Goal: Information Seeking & Learning: Learn about a topic

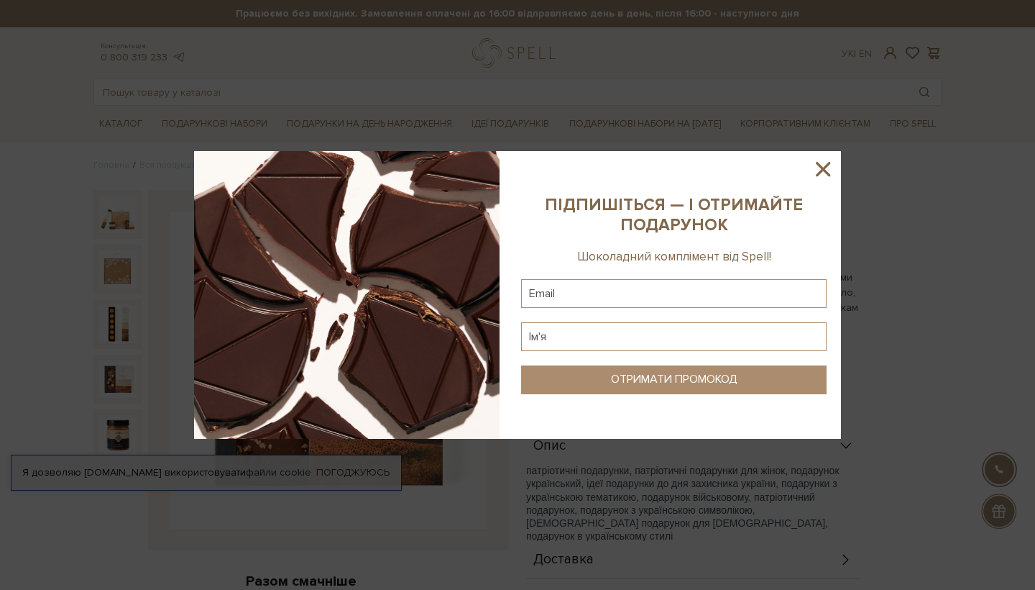
click at [815, 165] on icon at bounding box center [823, 169] width 24 height 24
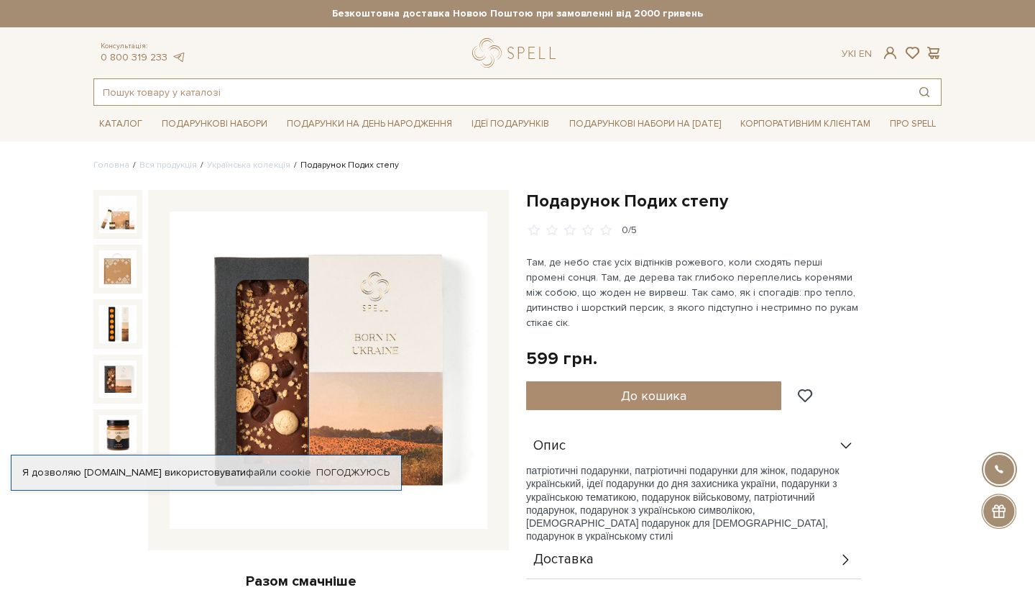
click at [249, 92] on input "text" at bounding box center [501, 92] width 814 height 26
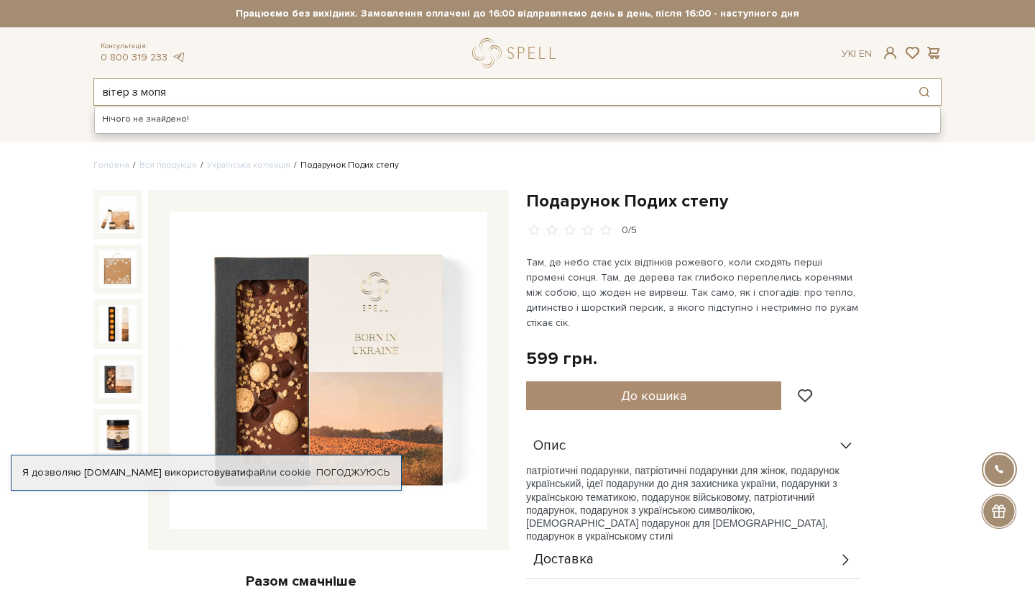
type input "вітер з мопя"
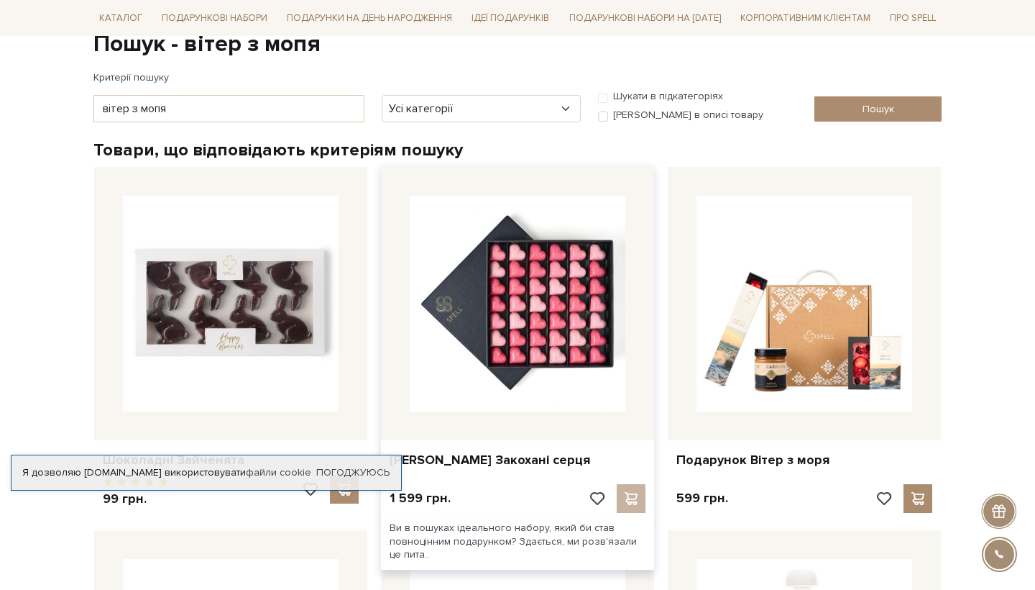
scroll to position [165, 0]
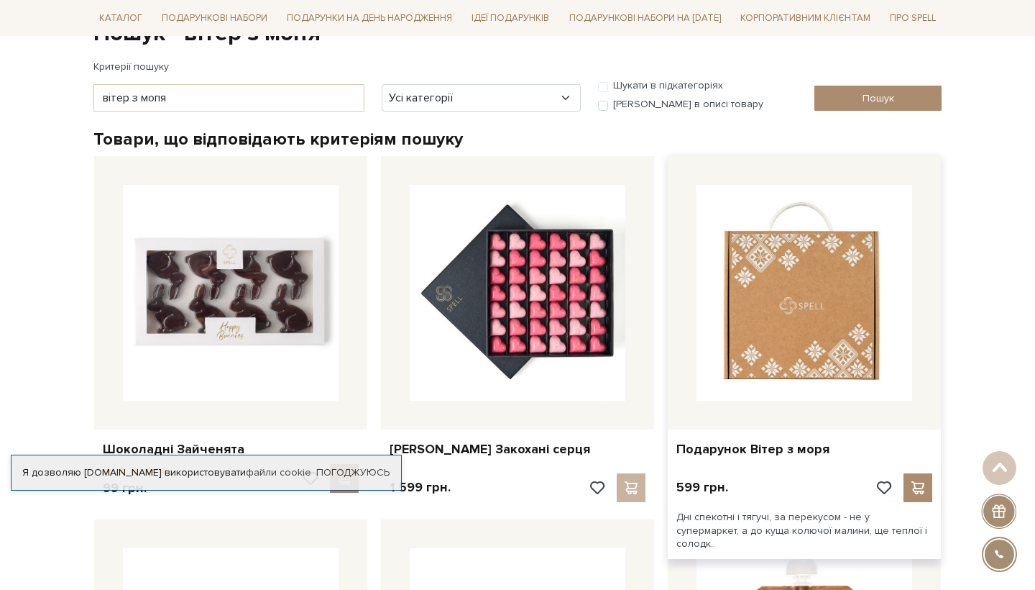
click at [816, 302] on img at bounding box center [805, 293] width 216 height 216
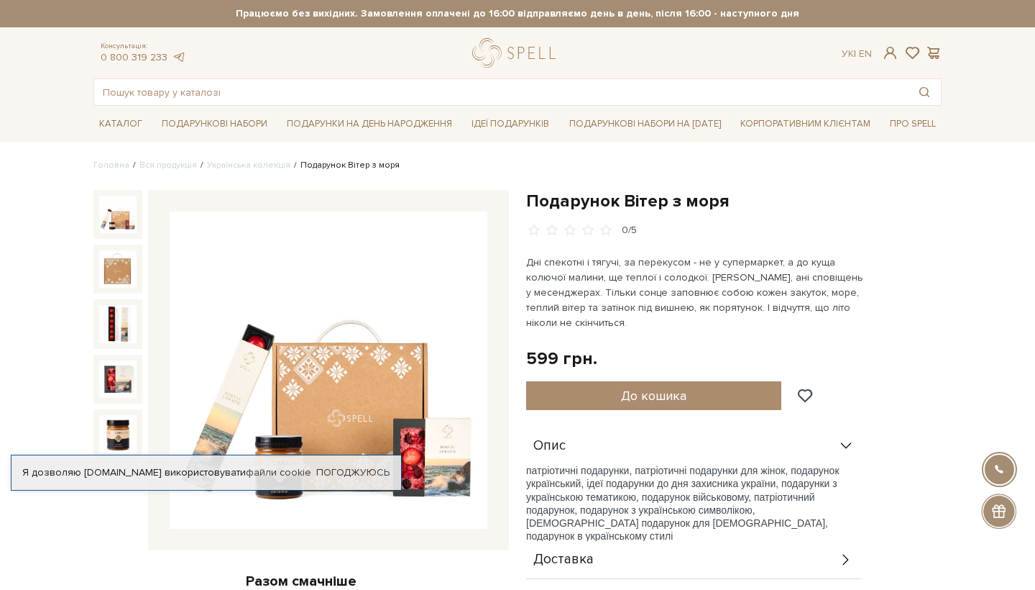
click at [257, 287] on img at bounding box center [329, 370] width 318 height 318
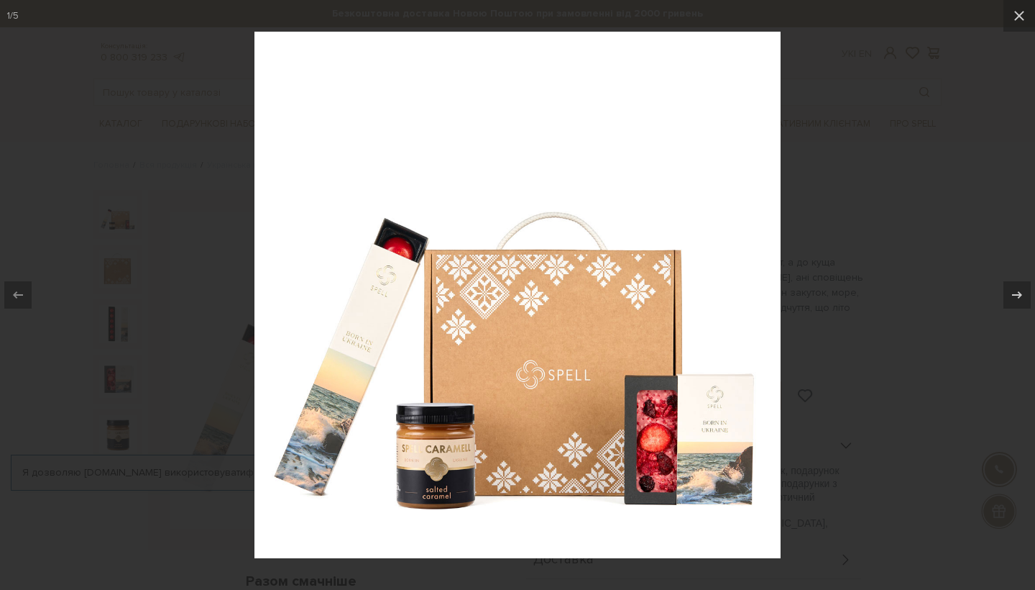
click at [188, 348] on div at bounding box center [517, 295] width 1035 height 590
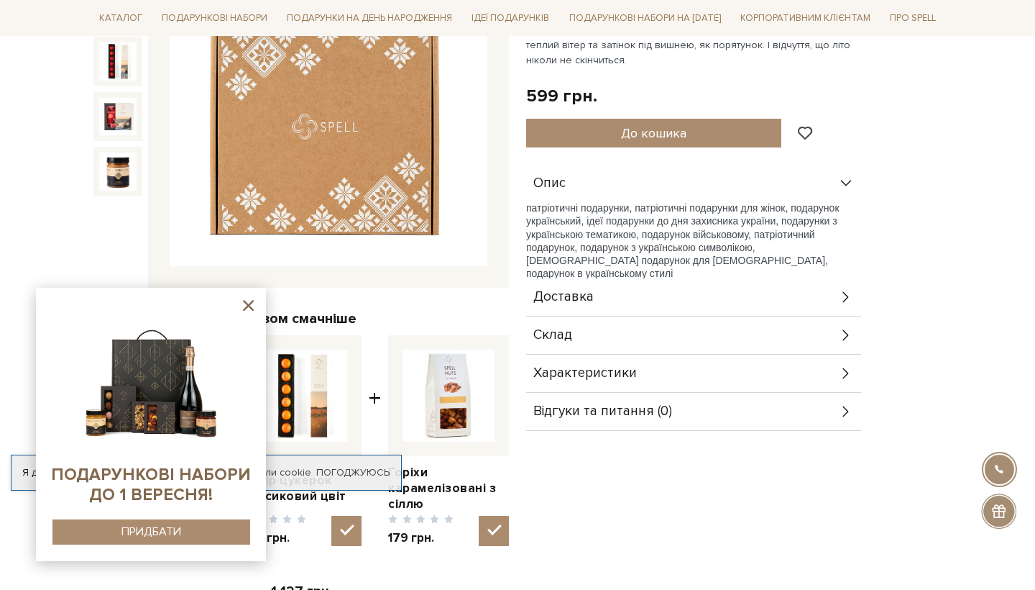
scroll to position [277, 0]
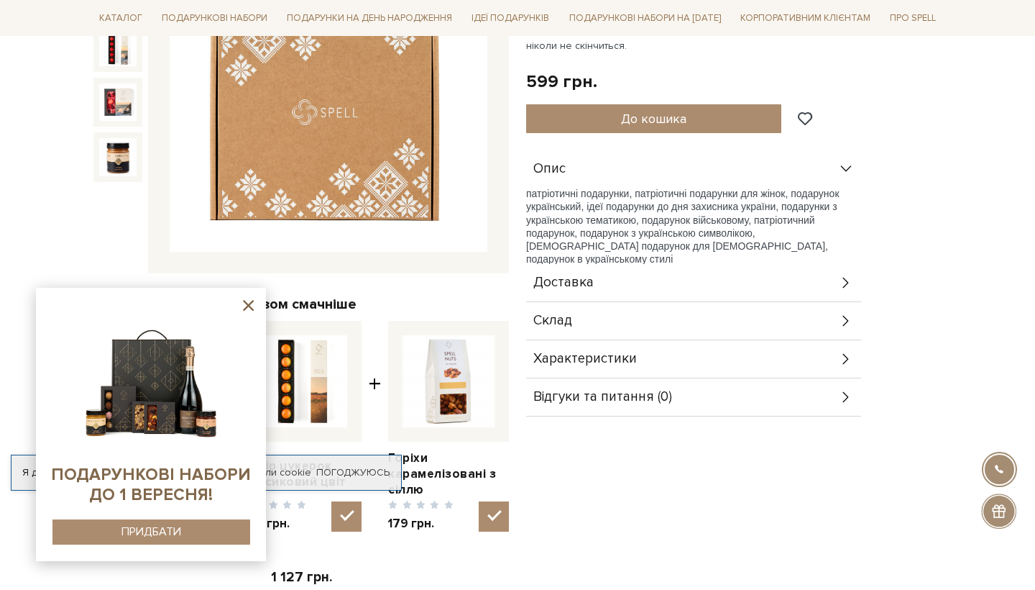
click at [847, 319] on icon at bounding box center [846, 321] width 6 height 11
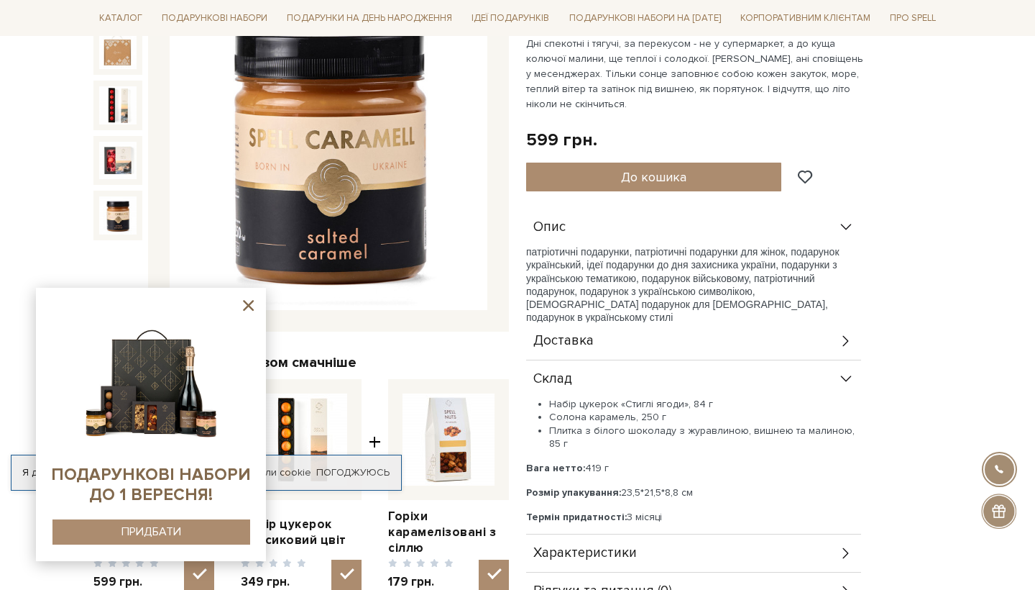
scroll to position [35, 0]
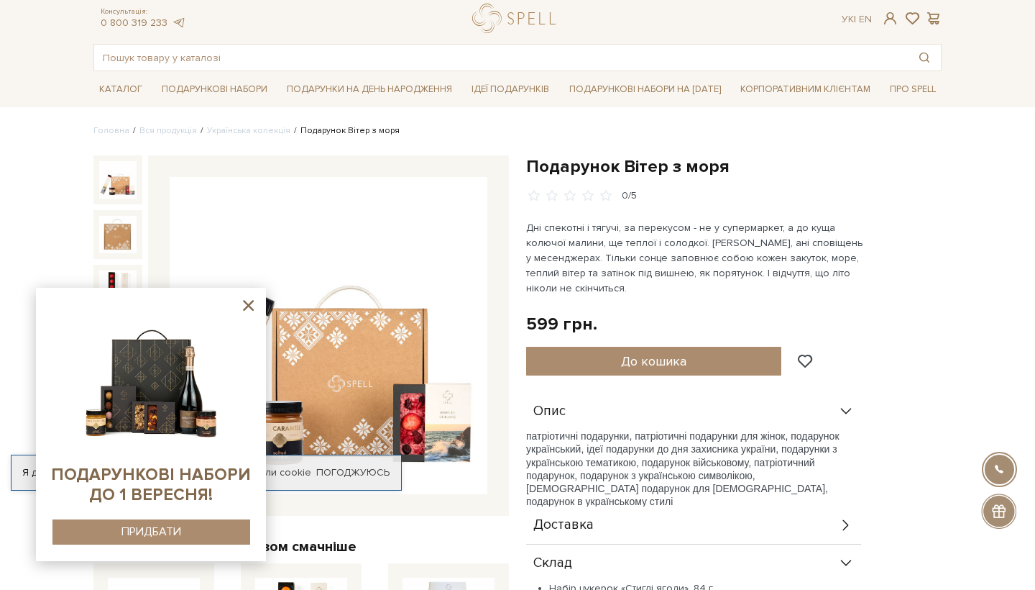
click at [109, 178] on img at bounding box center [117, 179] width 37 height 37
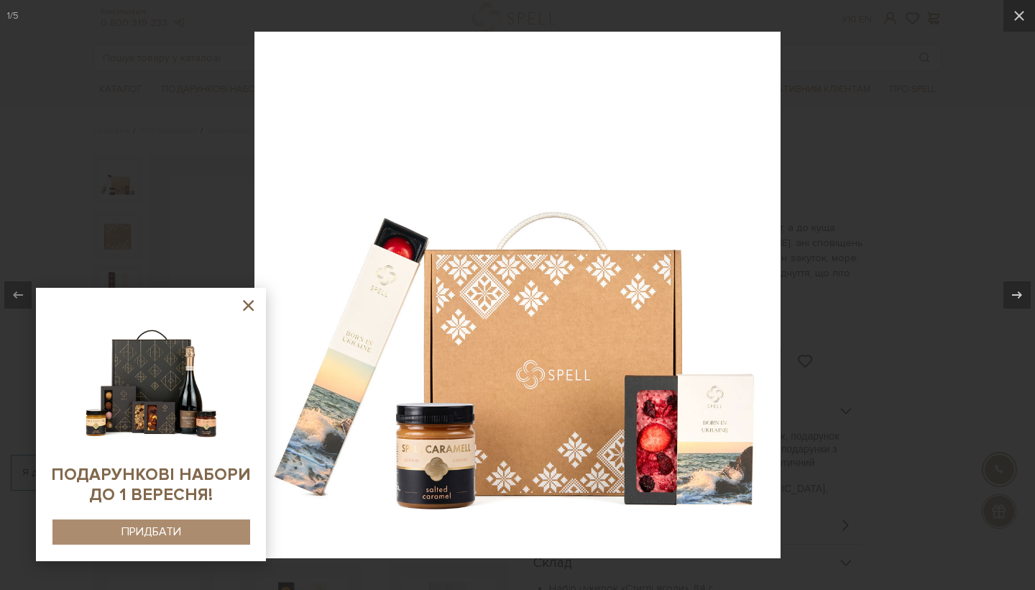
click at [864, 240] on div at bounding box center [517, 295] width 1035 height 590
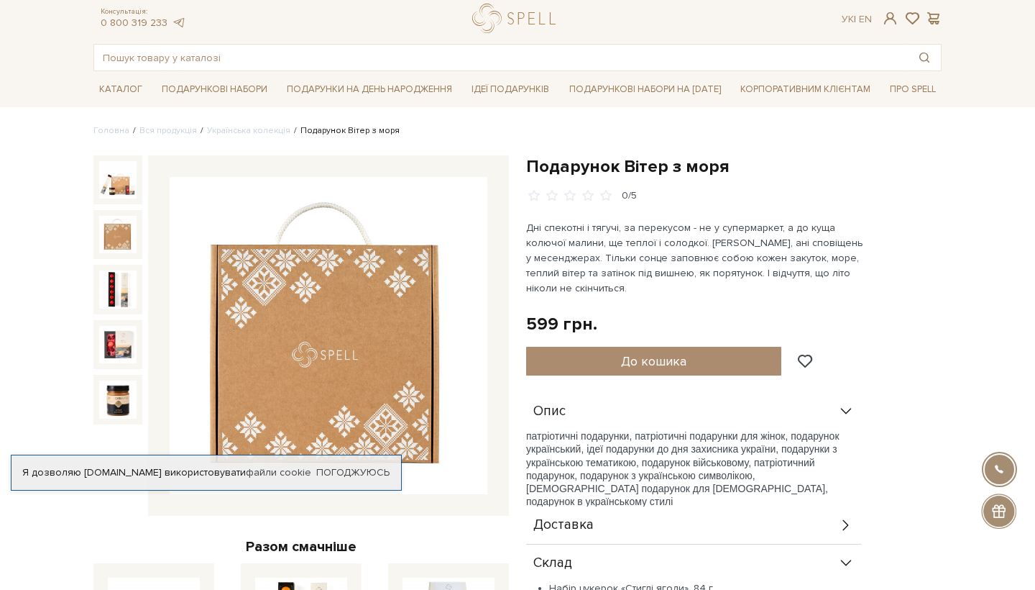
click at [130, 225] on img at bounding box center [117, 234] width 37 height 37
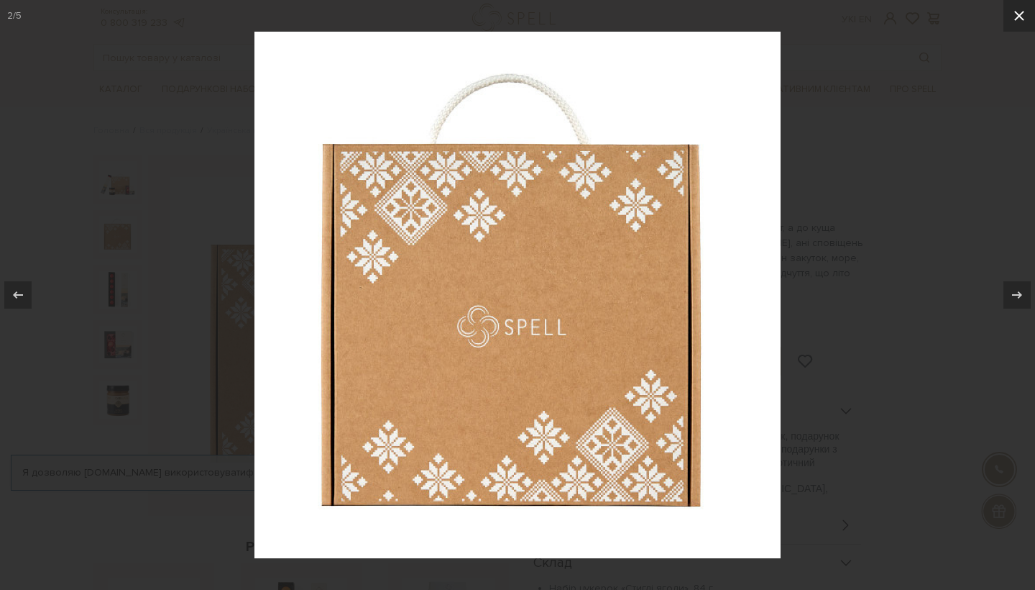
click at [1020, 19] on icon at bounding box center [1019, 15] width 17 height 17
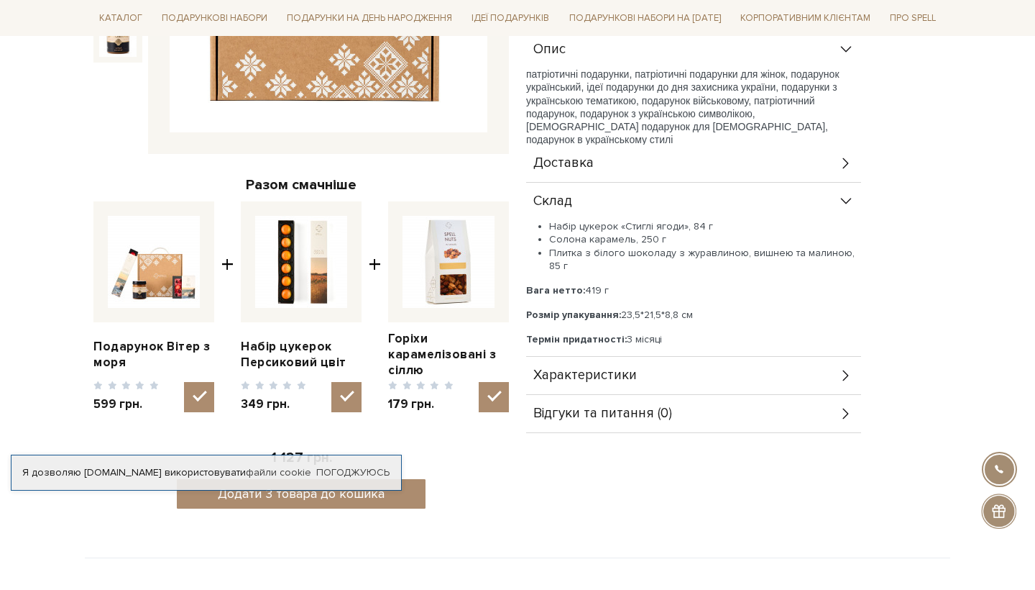
scroll to position [397, 0]
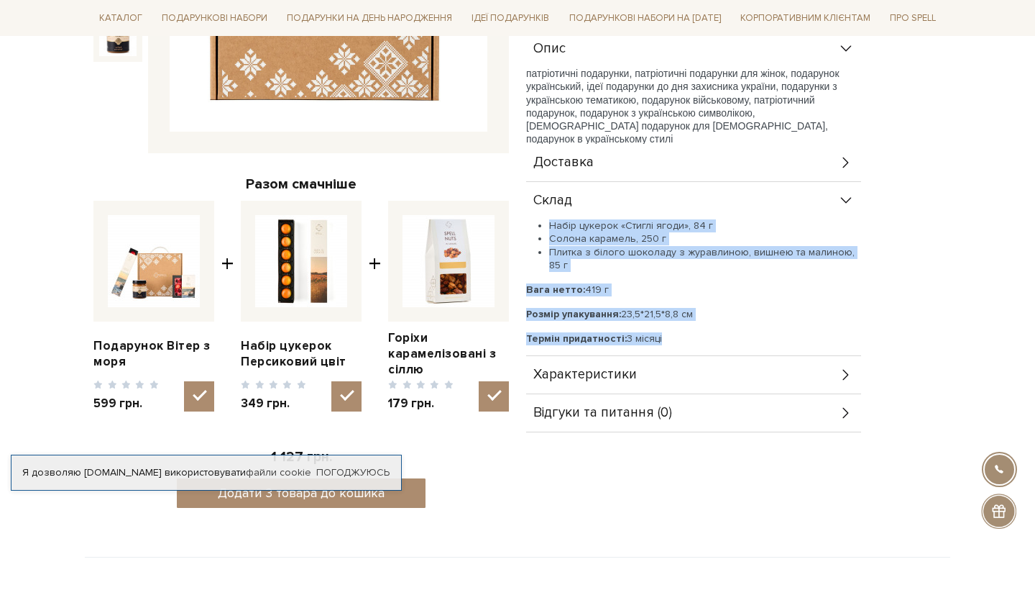
drag, startPoint x: 532, startPoint y: 217, endPoint x: 700, endPoint y: 341, distance: 208.8
click at [701, 344] on div "Склад Набір цукерок «Стиглі ягоди», 84 г Солона карамель, 250 г Плитка з білого…" at bounding box center [693, 269] width 335 height 174
copy div "Склад Набір цукерок «Стиглі ягоди», 84 г Солона карамель, 250 г Плитка з білого…"
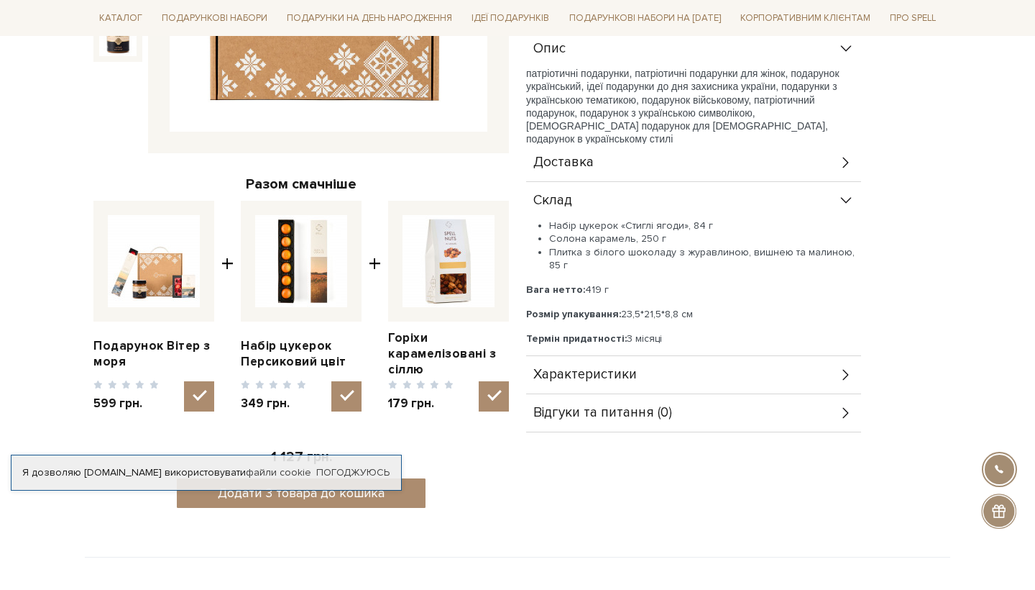
click at [635, 265] on li "Плитка з білого шоколаду з журавлиною, вишнею та малиною, 85 г" at bounding box center [705, 259] width 312 height 26
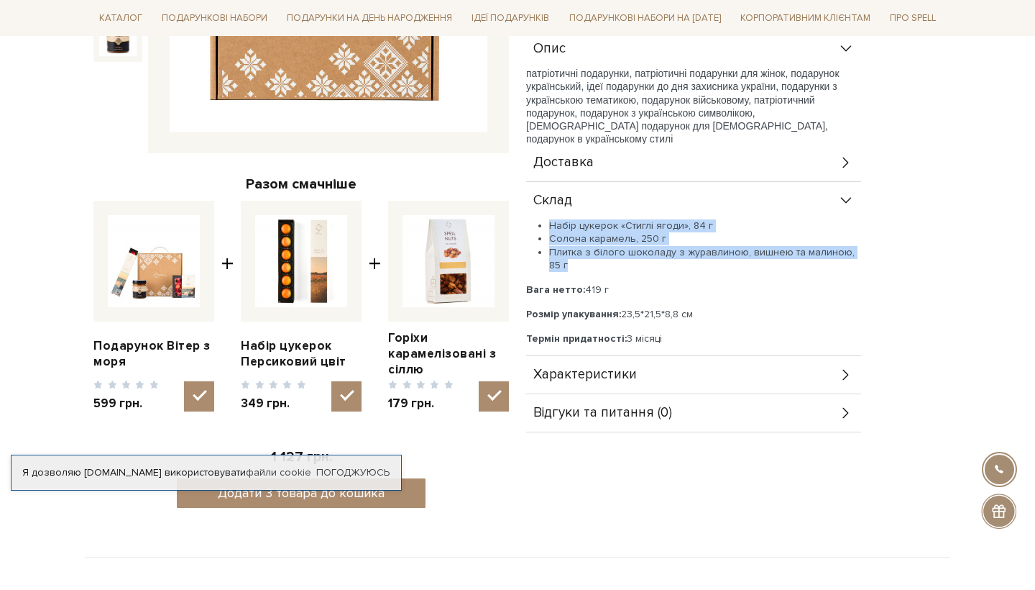
drag, startPoint x: 531, startPoint y: 219, endPoint x: 613, endPoint y: 255, distance: 88.9
click at [613, 257] on ul "Набір цукерок «Стиглі ягоди», 84 г Солона карамель, 250 г Плитка з білого шокол…" at bounding box center [693, 245] width 335 height 52
copy ul "Набір цукерок «Стиглі ягоди», 84 г Солона карамель, 250 г Плитка з білого шокол…"
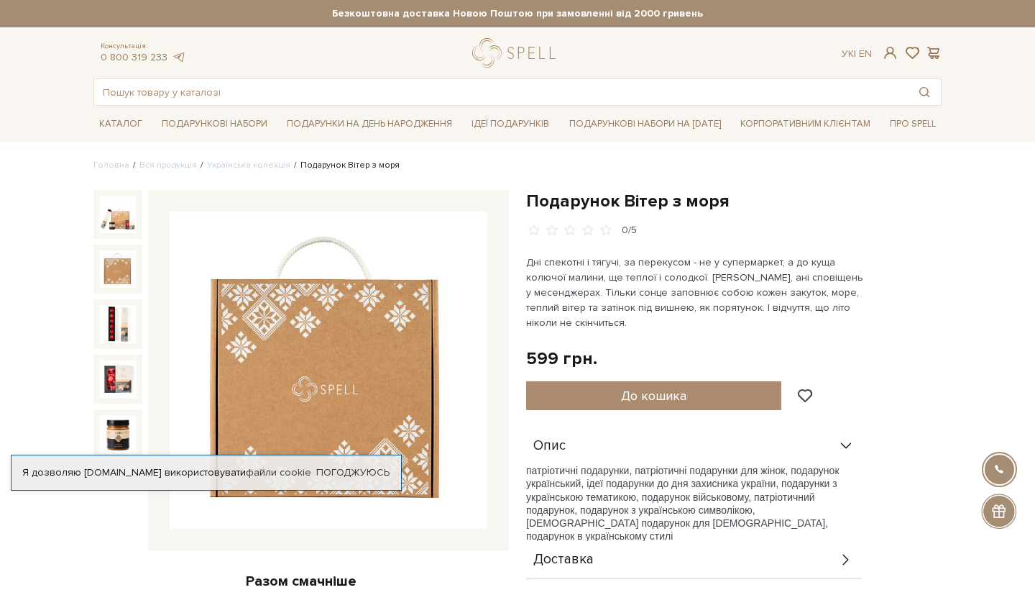
scroll to position [0, 0]
click at [247, 93] on input "text" at bounding box center [501, 92] width 814 height 26
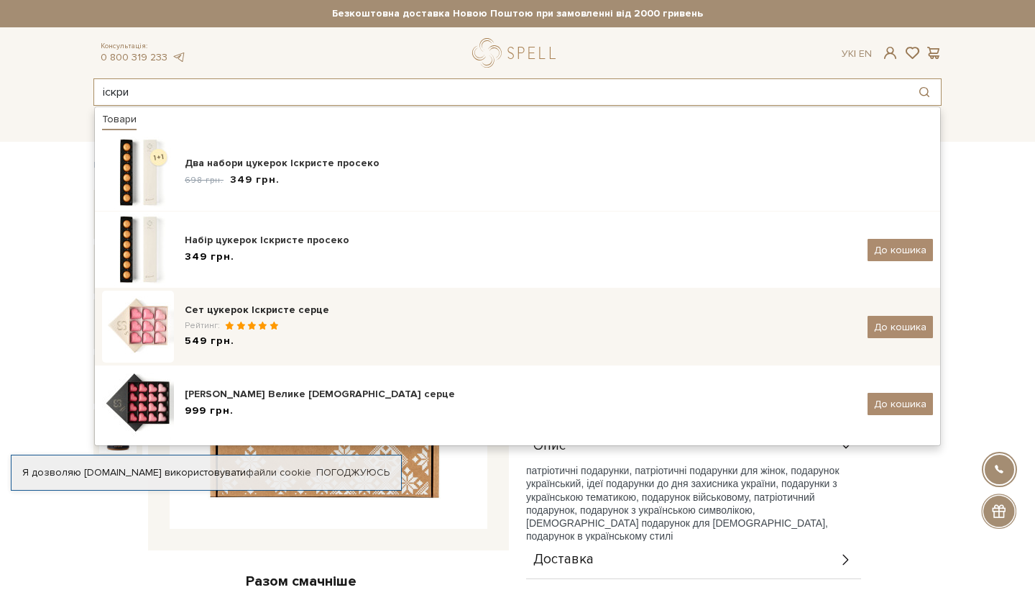
type input "іскри"
click at [253, 309] on div "Сет цукерок Іскристе серце" at bounding box center [521, 310] width 672 height 14
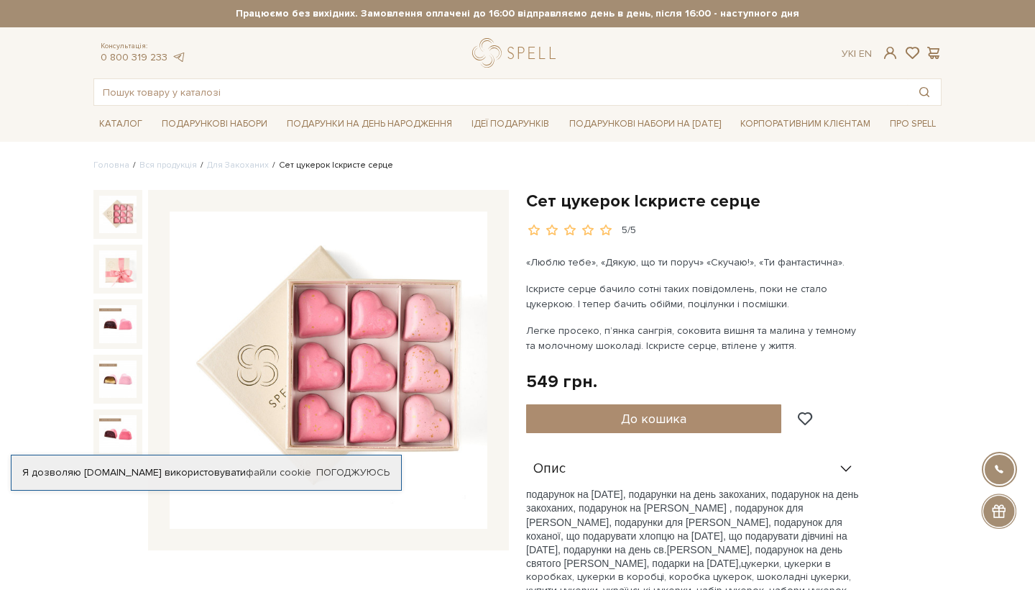
click at [119, 210] on img at bounding box center [117, 214] width 37 height 37
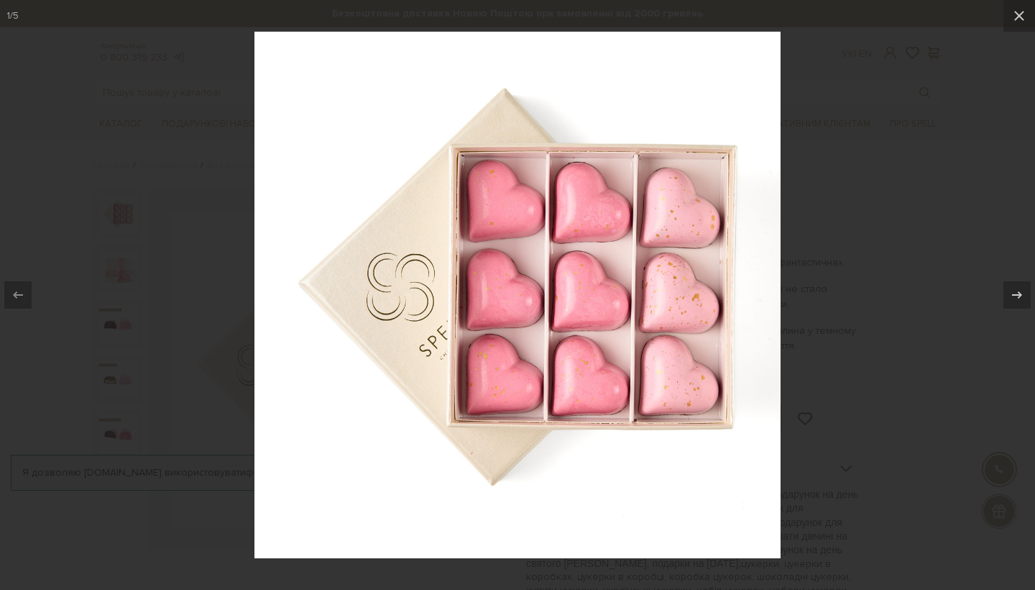
click at [208, 401] on div at bounding box center [517, 295] width 1035 height 590
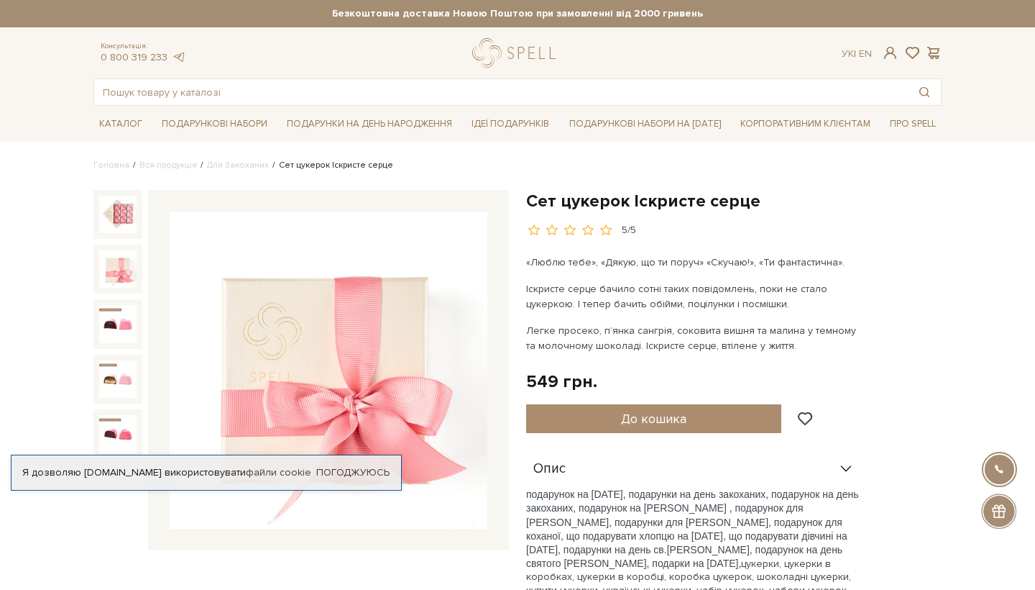
click at [129, 278] on img at bounding box center [117, 268] width 37 height 37
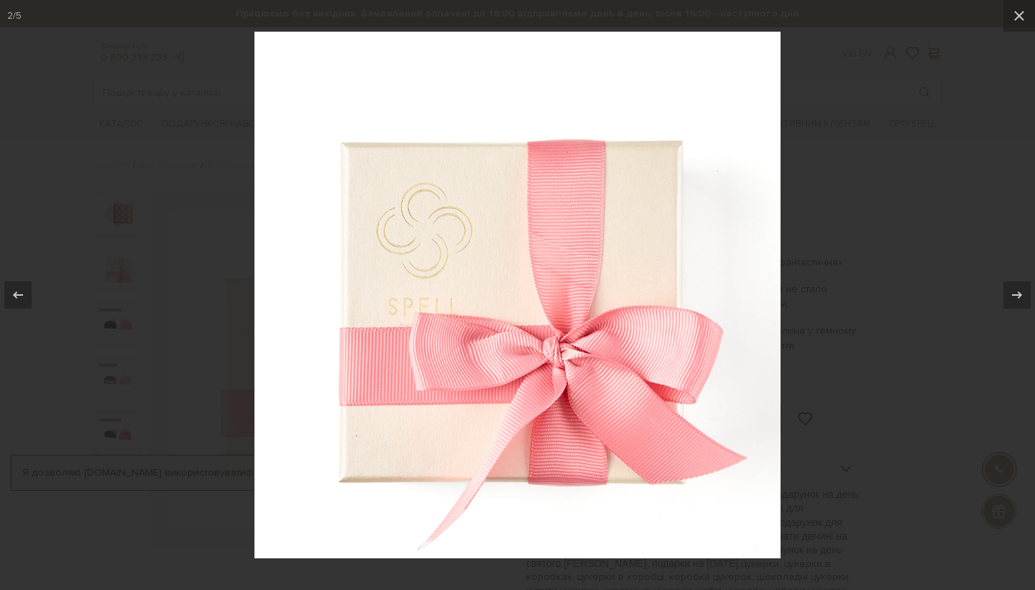
click at [206, 329] on div at bounding box center [517, 295] width 1035 height 590
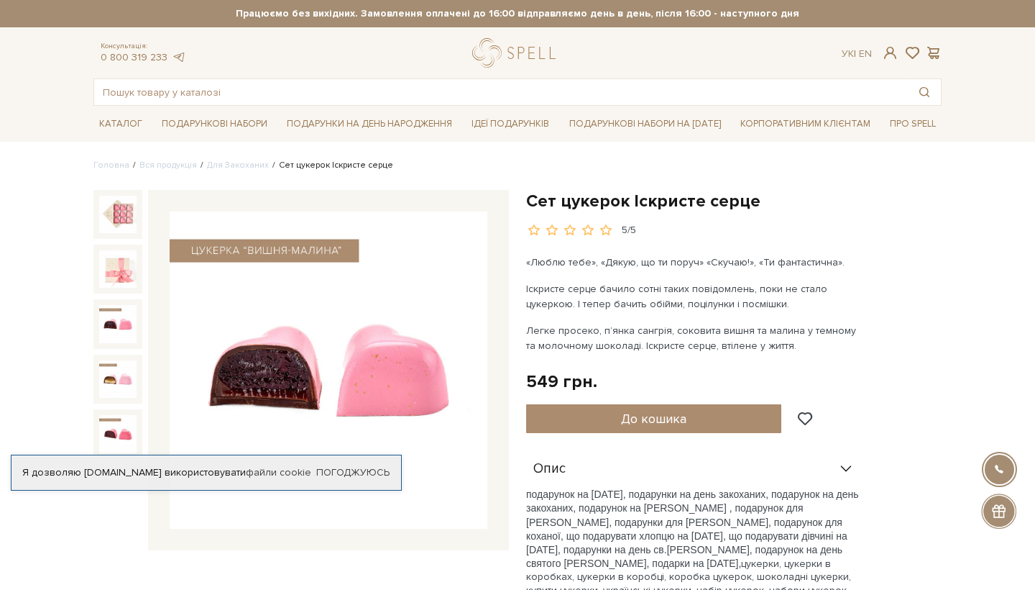
click at [136, 316] on img at bounding box center [117, 323] width 37 height 37
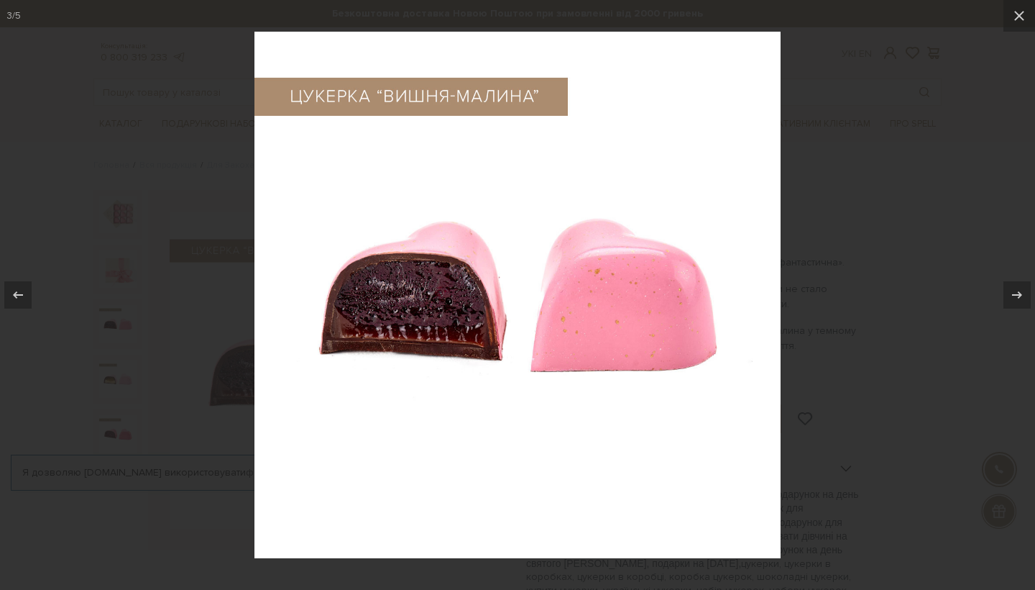
click at [185, 337] on div at bounding box center [517, 295] width 1035 height 590
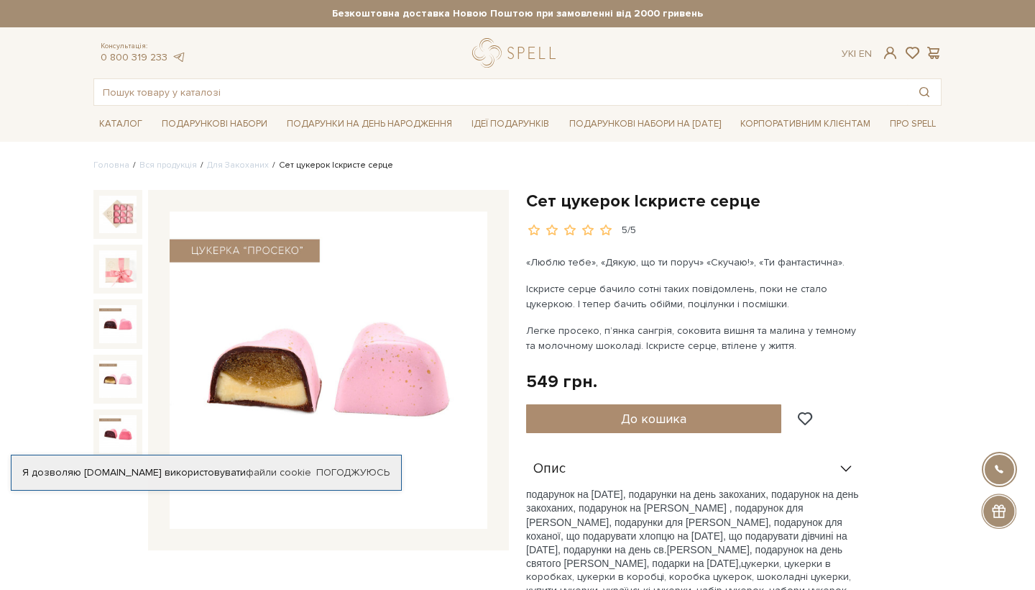
click at [118, 372] on img at bounding box center [117, 378] width 37 height 37
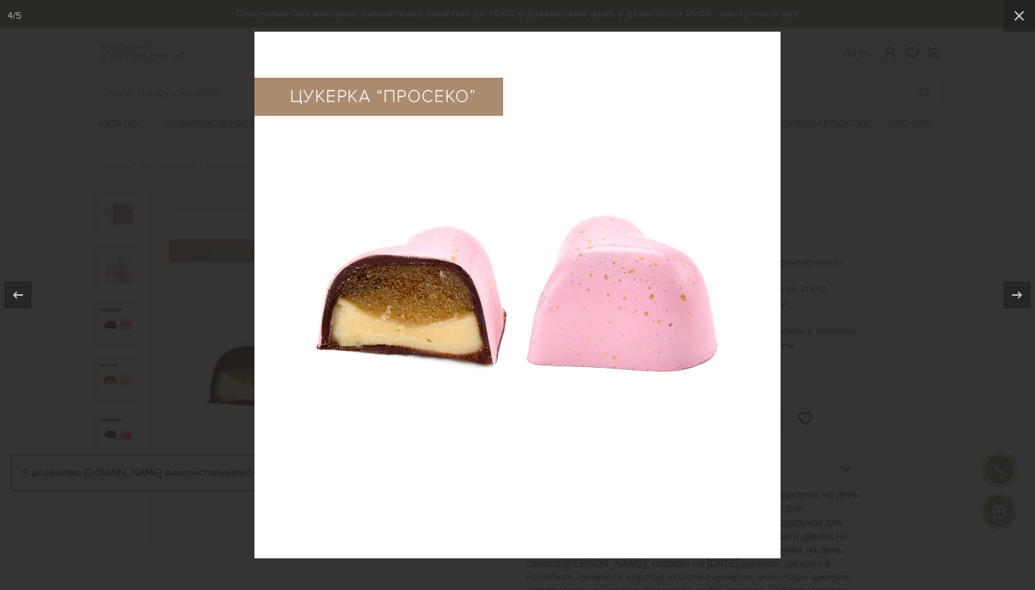
click at [179, 454] on div at bounding box center [517, 295] width 1035 height 590
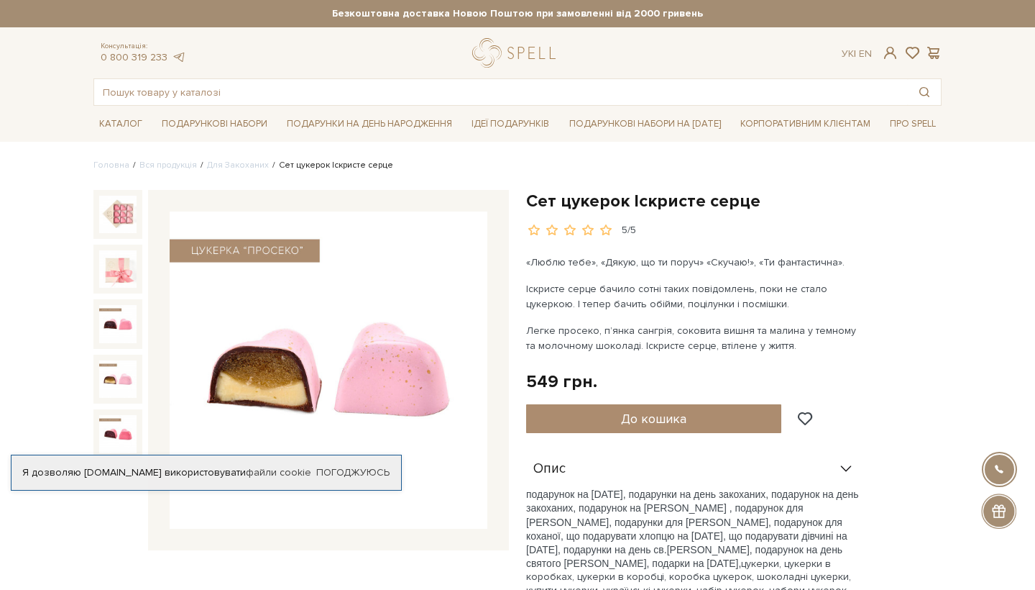
click at [116, 375] on img at bounding box center [117, 378] width 37 height 37
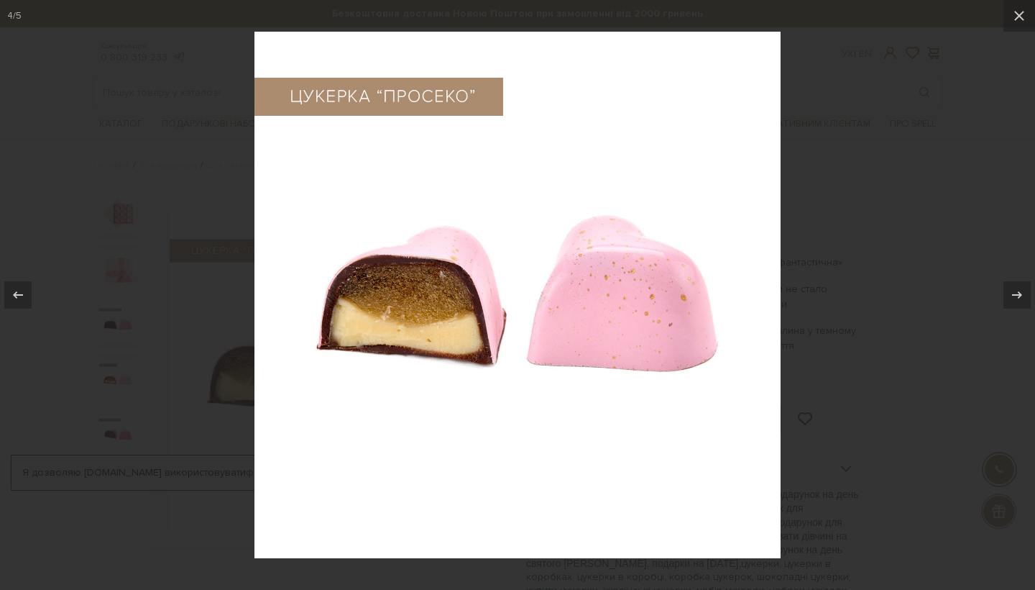
click at [121, 403] on div at bounding box center [517, 295] width 1035 height 590
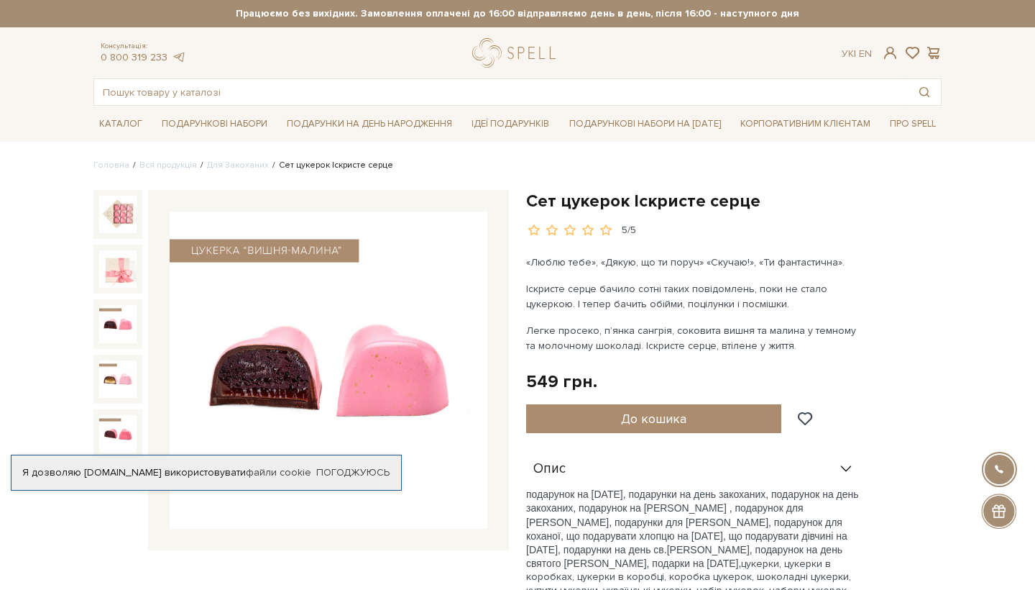
click at [122, 312] on img at bounding box center [117, 323] width 37 height 37
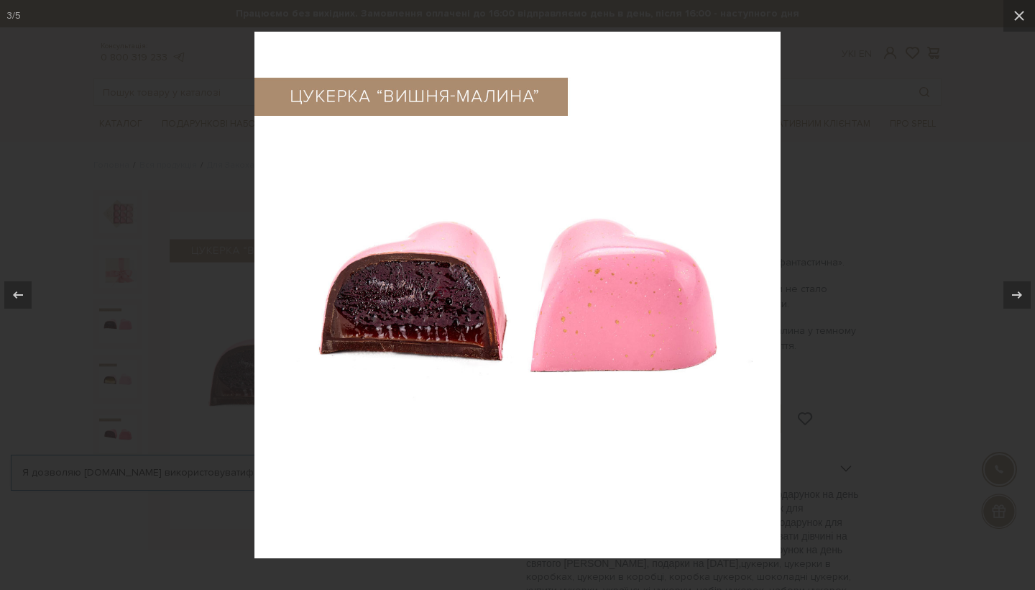
click at [187, 383] on div at bounding box center [517, 295] width 1035 height 590
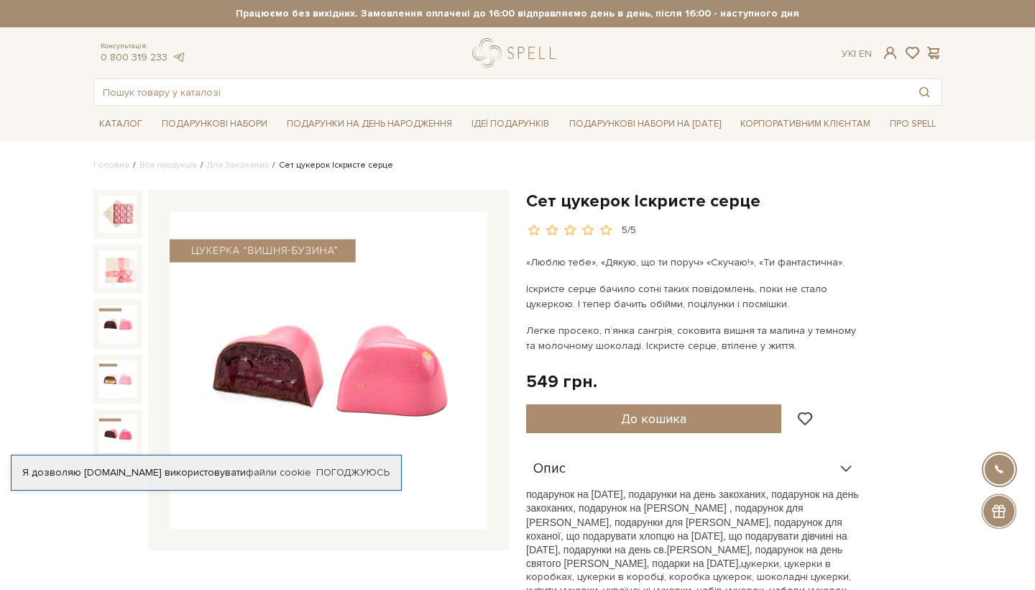
click at [114, 433] on img at bounding box center [117, 433] width 37 height 37
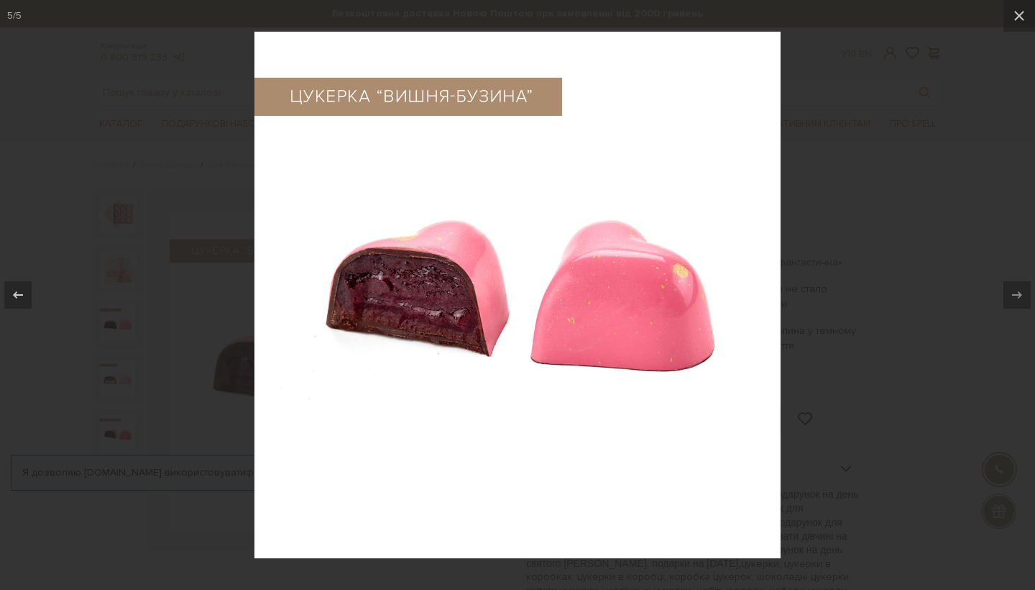
click at [821, 126] on div at bounding box center [517, 295] width 1035 height 590
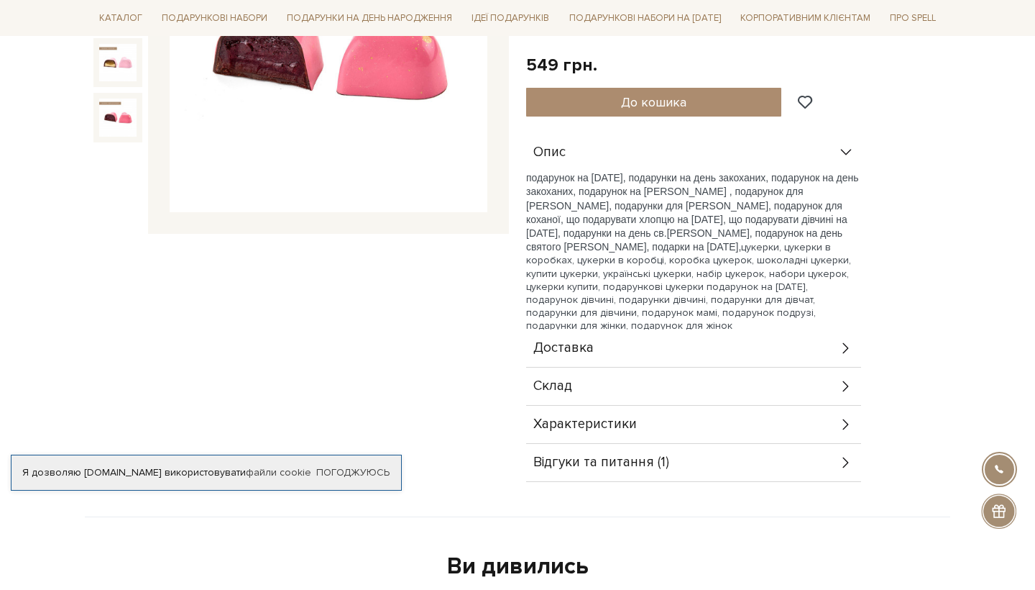
scroll to position [334, 0]
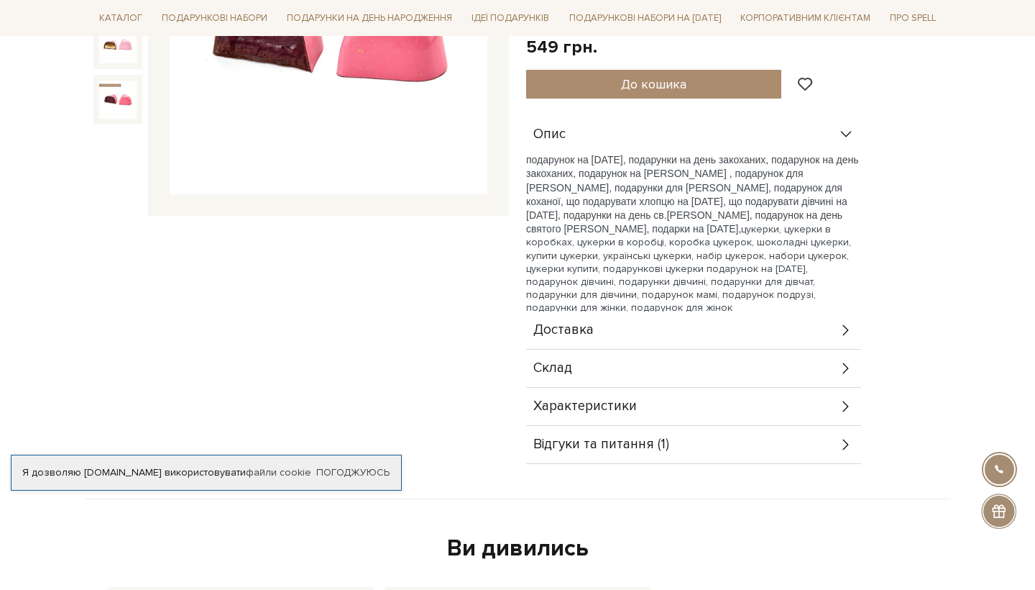
click at [849, 366] on icon at bounding box center [846, 368] width 16 height 16
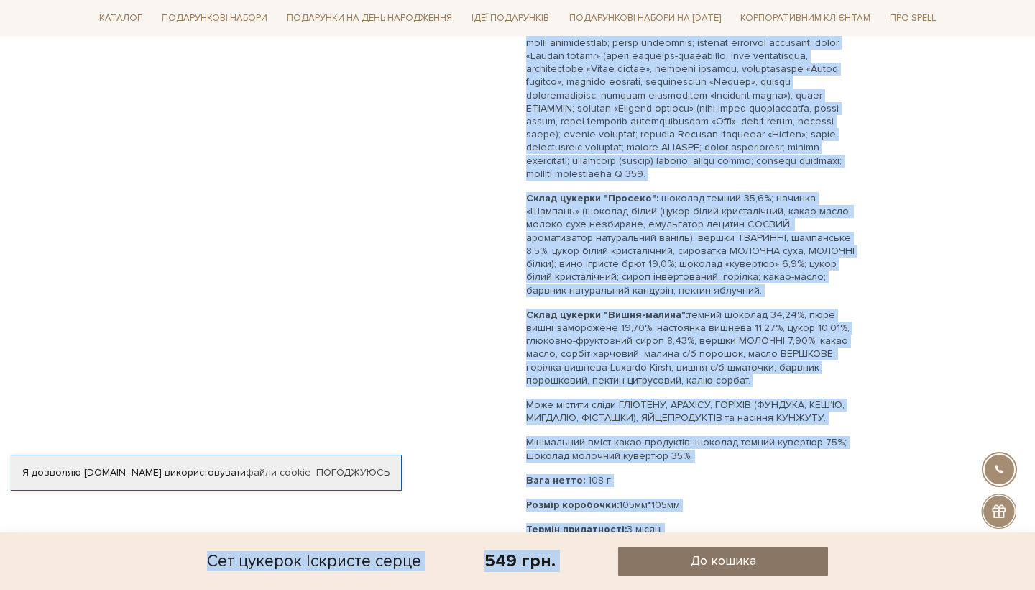
scroll to position [825, 0]
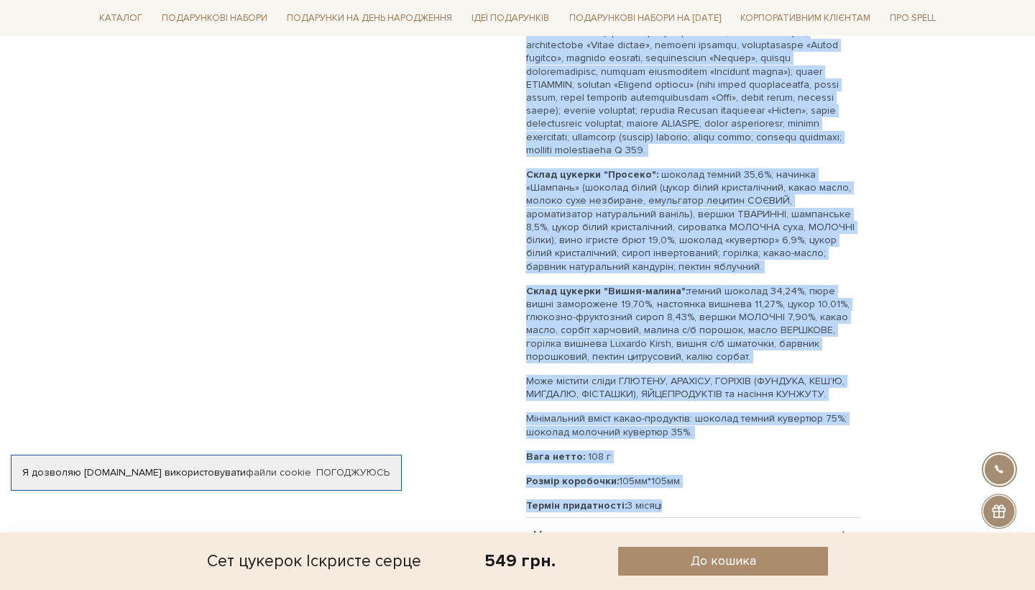
drag, startPoint x: 529, startPoint y: 239, endPoint x: 651, endPoint y: 512, distance: 298.4
click at [651, 512] on div "Цукерка "Вишня-бузина" - 3 шт Цукерка "Просеко" - 3 шт Цукерка "Вишня-малина" -…" at bounding box center [693, 206] width 335 height 621
copy div "Loremip "Dolor-sitame" - 9 co Adipisc "Elitsed" - 0 do Eiusmod "Tempo-incidi" -…"
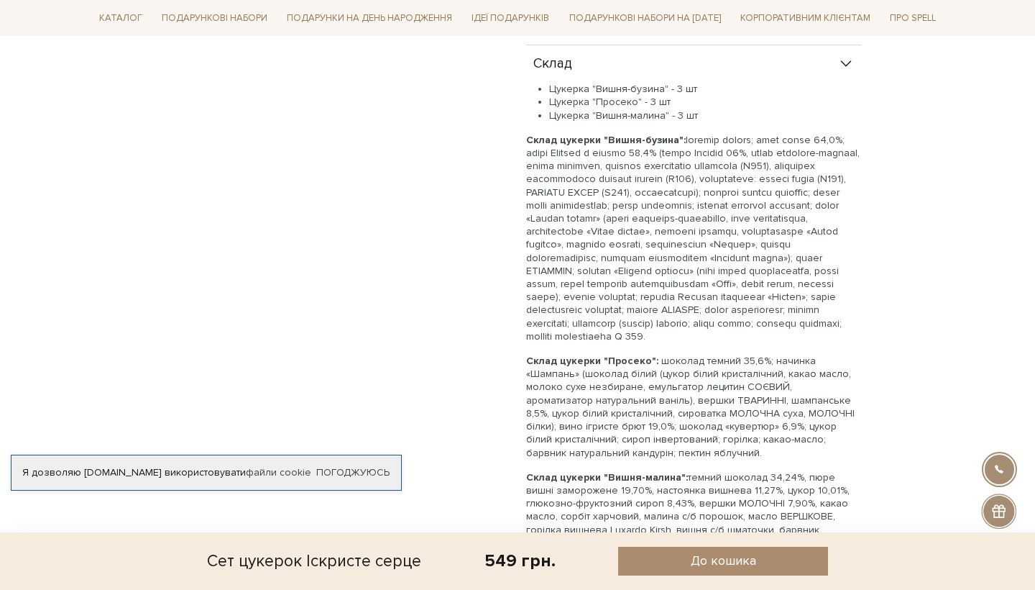
click at [434, 278] on div "Сет цукерок Іскристе серце 5/5" at bounding box center [301, 166] width 433 height 1230
drag, startPoint x: 532, startPoint y: 84, endPoint x: 698, endPoint y: 119, distance: 169.7
click at [713, 119] on ul "Цукерка "Вишня-бузина" - 3 шт Цукерка "Просеко" - 3 шт Цукерка "Вишня-малина" -…" at bounding box center [693, 103] width 335 height 40
copy ul "Цукерка "Вишня-бузина" - 3 шт Цукерка "Просеко" - 3 шт Цукерка "Вишня-малина" -…"
